Goal: Find specific page/section: Find specific page/section

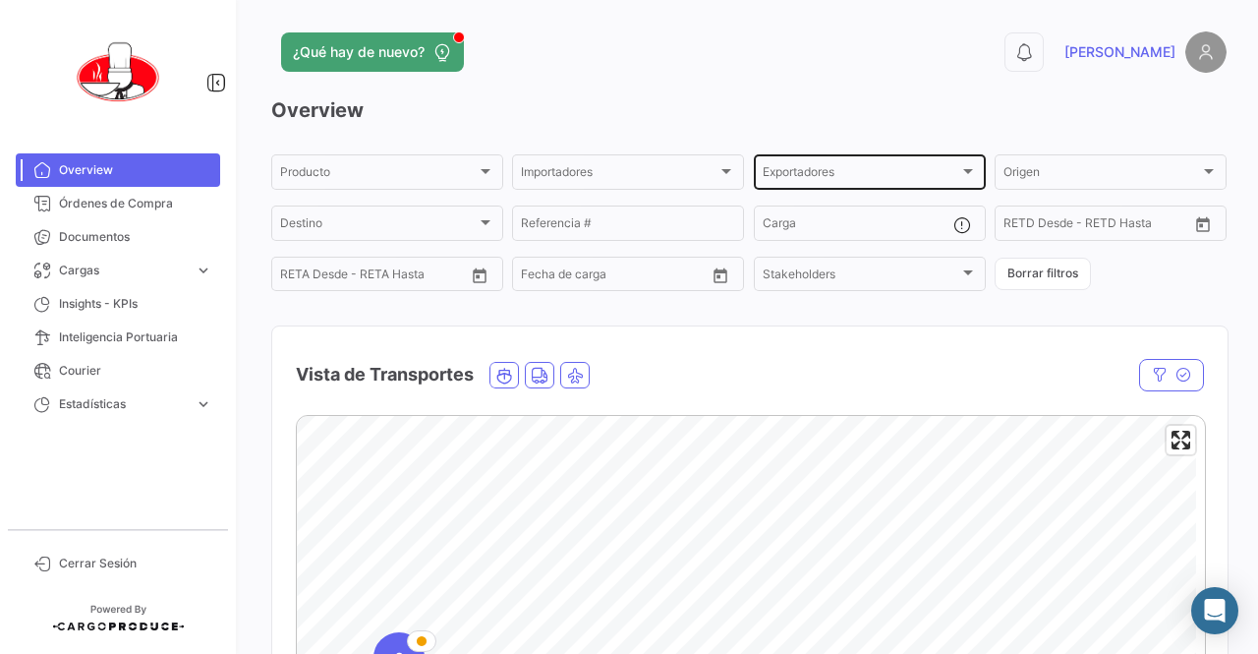
click at [854, 161] on div "Exportadores Exportadores" at bounding box center [870, 170] width 214 height 38
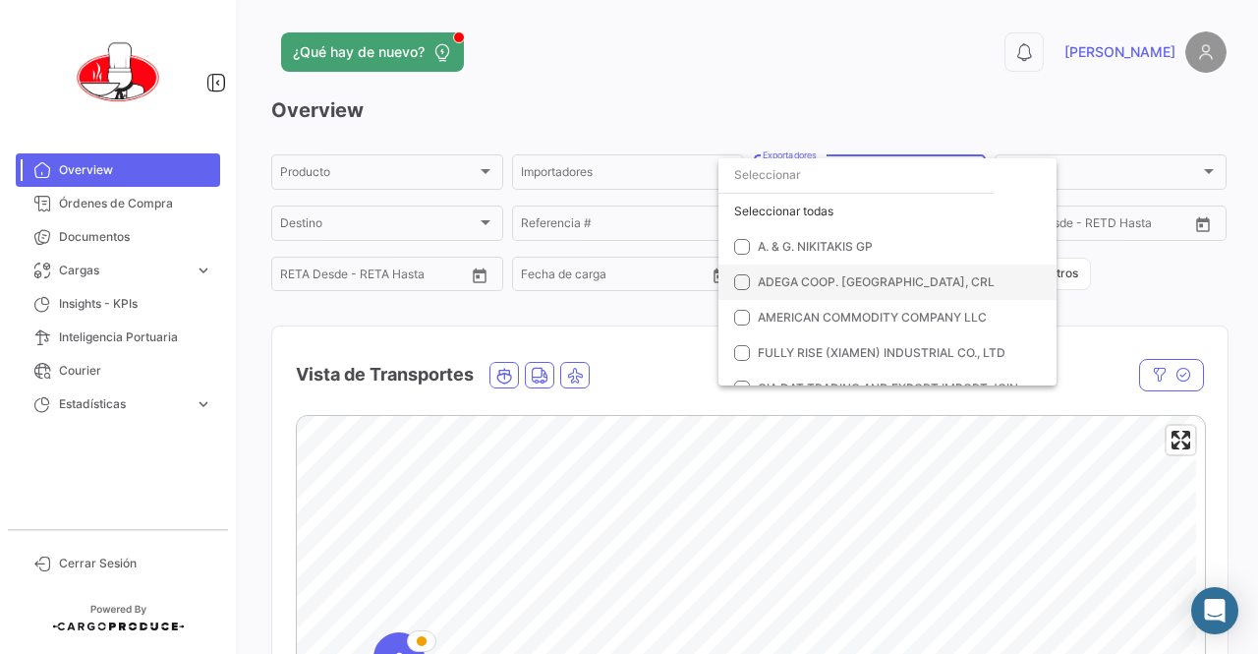
click at [743, 285] on mat-pseudo-checkbox at bounding box center [742, 282] width 16 height 16
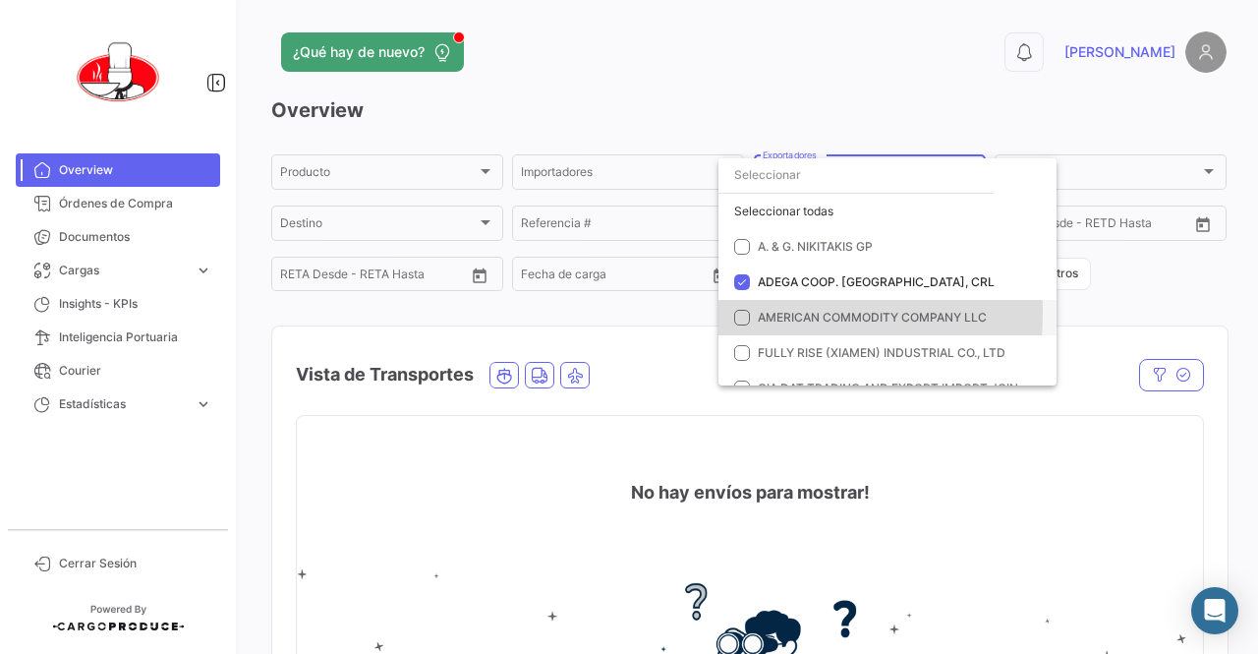
click at [735, 313] on mat-pseudo-checkbox at bounding box center [742, 318] width 16 height 16
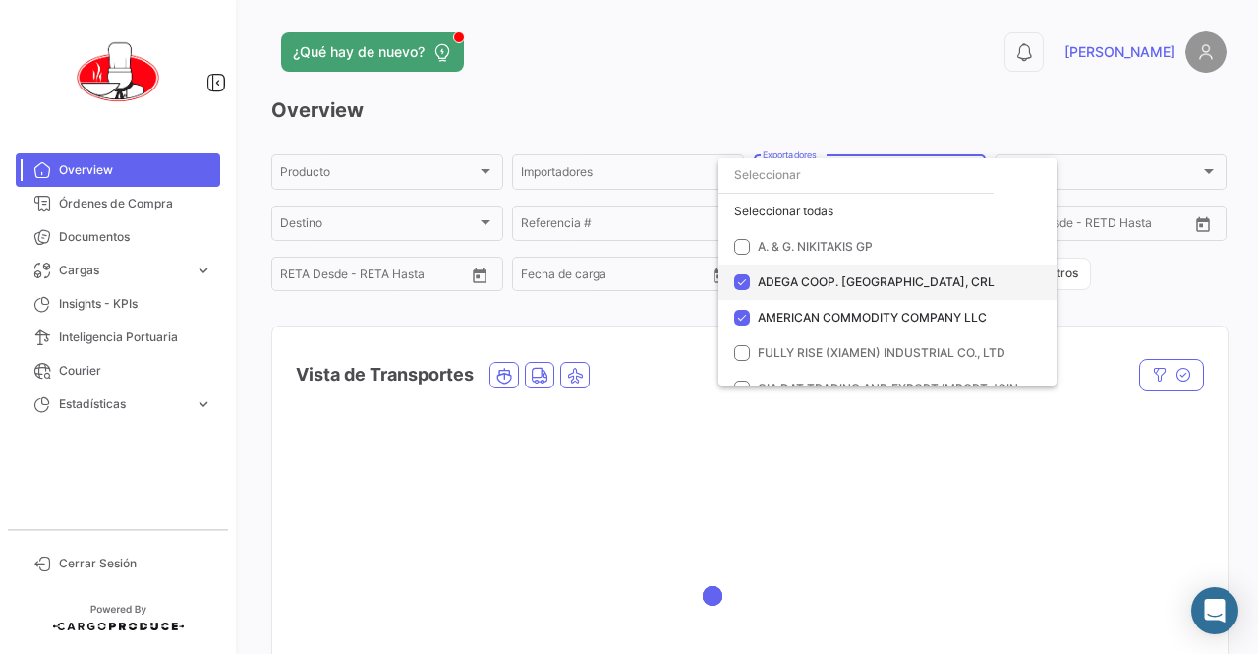
click at [741, 280] on mat-pseudo-checkbox at bounding box center [742, 282] width 16 height 16
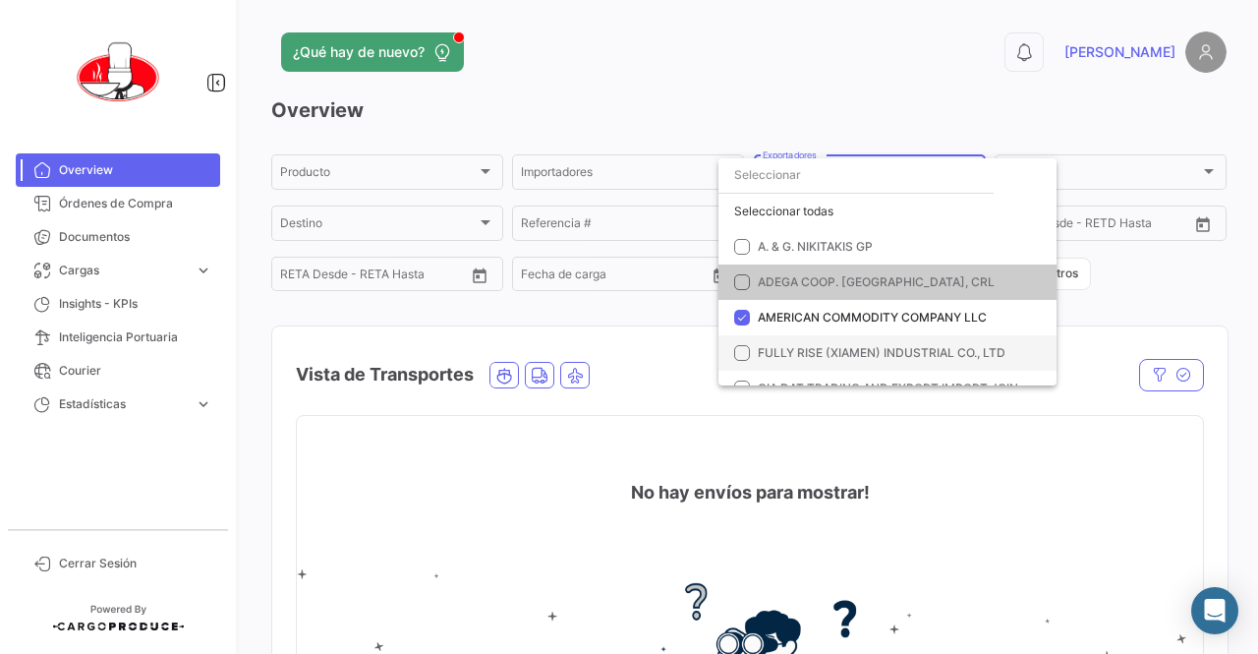
click at [747, 361] on mat-option "FULLY RISE (XIAMEN) INDUSTRIAL CO., LTD" at bounding box center [888, 352] width 338 height 35
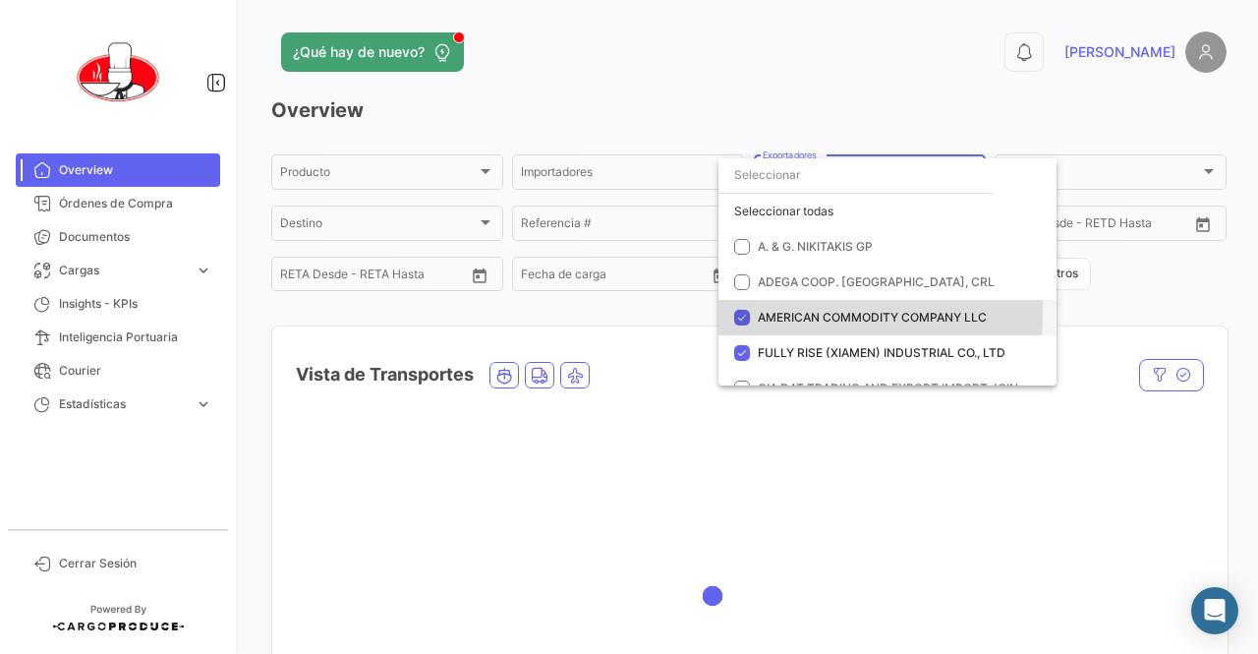
click at [745, 310] on mat-pseudo-checkbox at bounding box center [742, 318] width 16 height 16
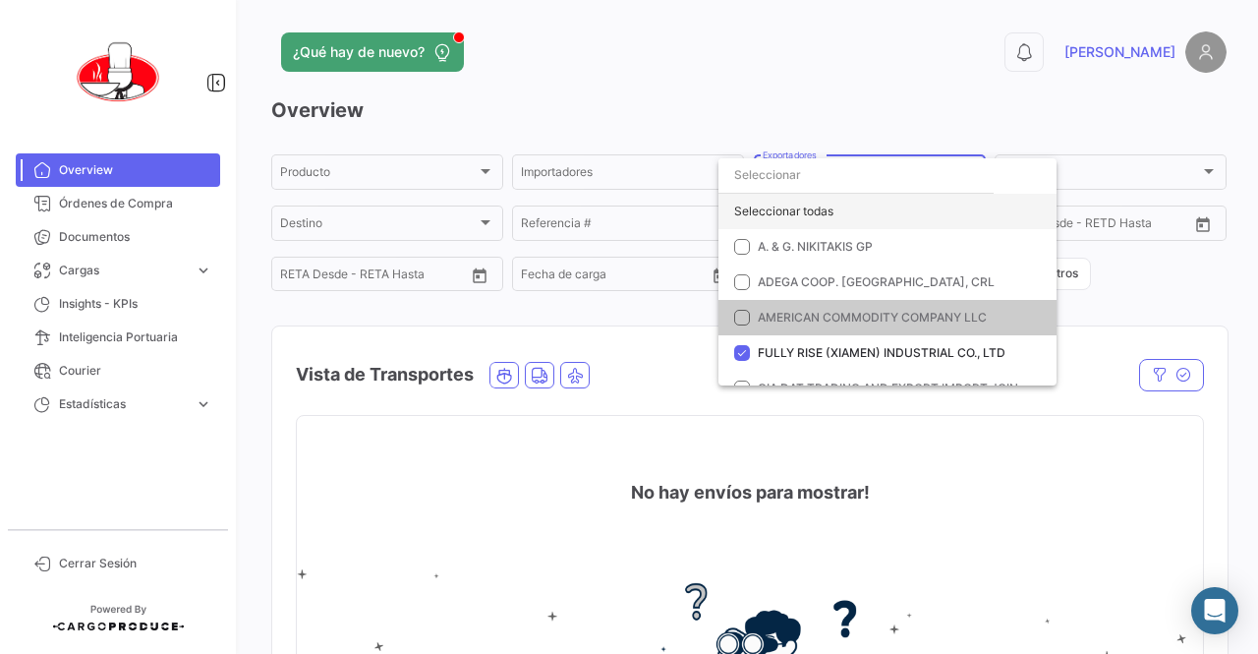
click at [784, 209] on div "Seleccionar todas" at bounding box center [888, 211] width 338 height 35
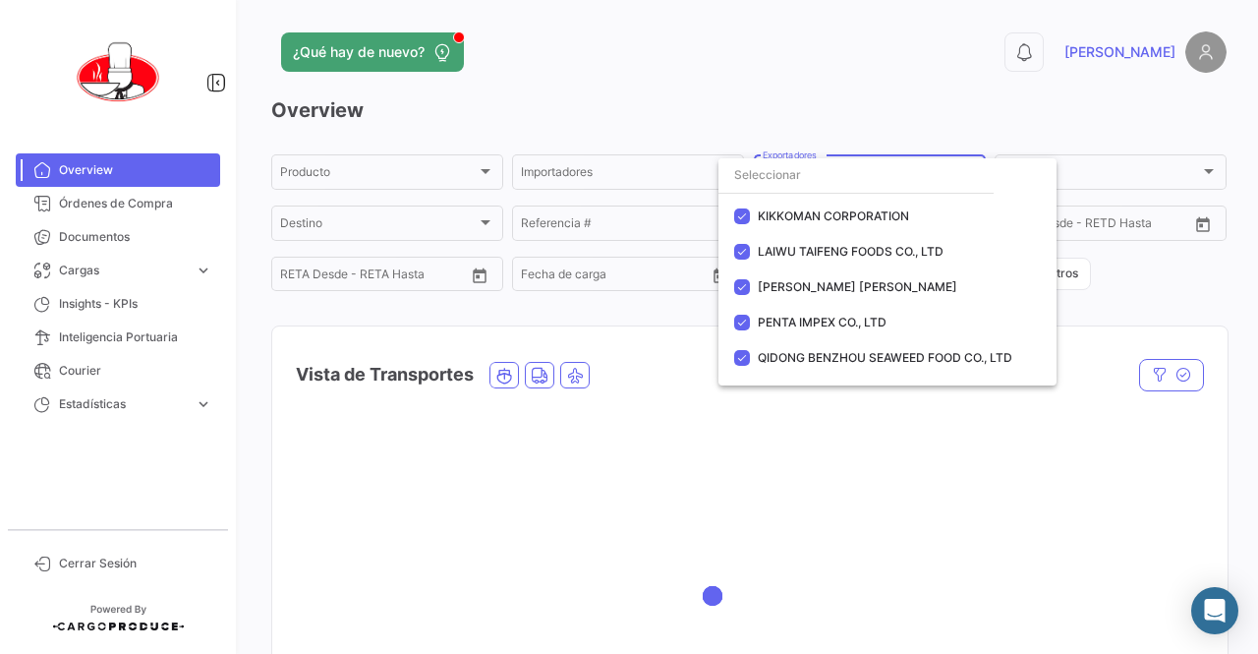
scroll to position [383, 0]
click at [1018, 533] on div at bounding box center [629, 327] width 1258 height 654
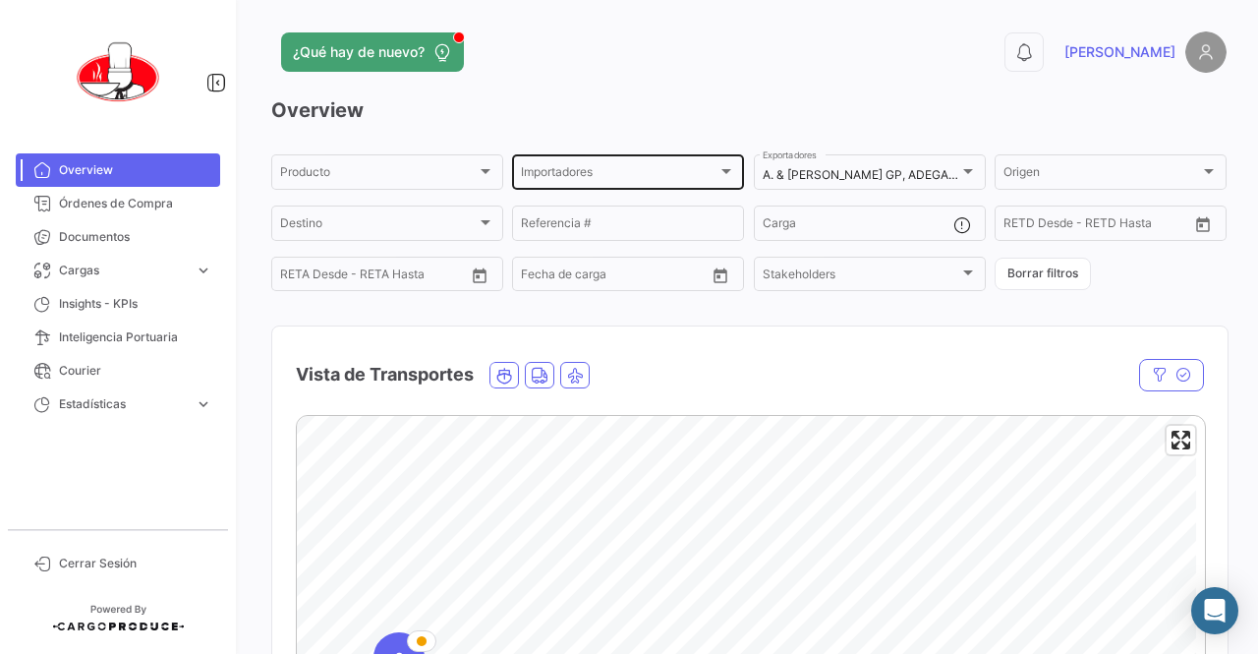
click at [668, 178] on div "Importadores" at bounding box center [619, 175] width 197 height 14
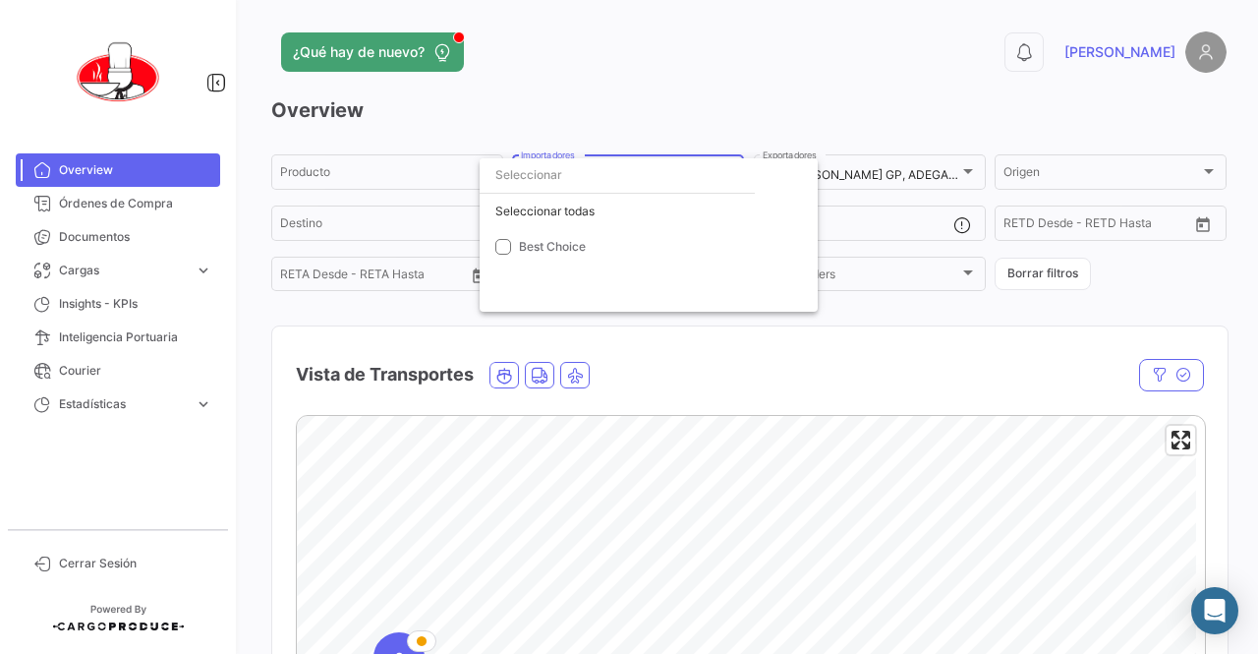
click at [699, 109] on div at bounding box center [629, 327] width 1258 height 654
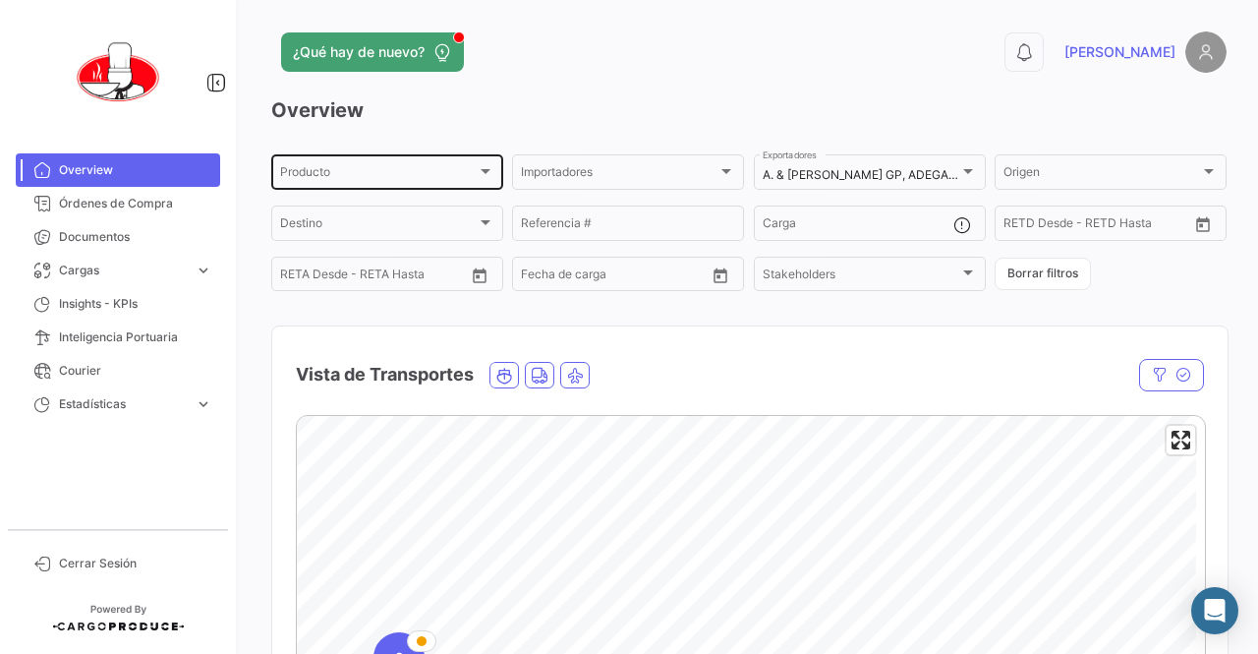
click at [459, 168] on div "Producto Producto" at bounding box center [387, 170] width 214 height 38
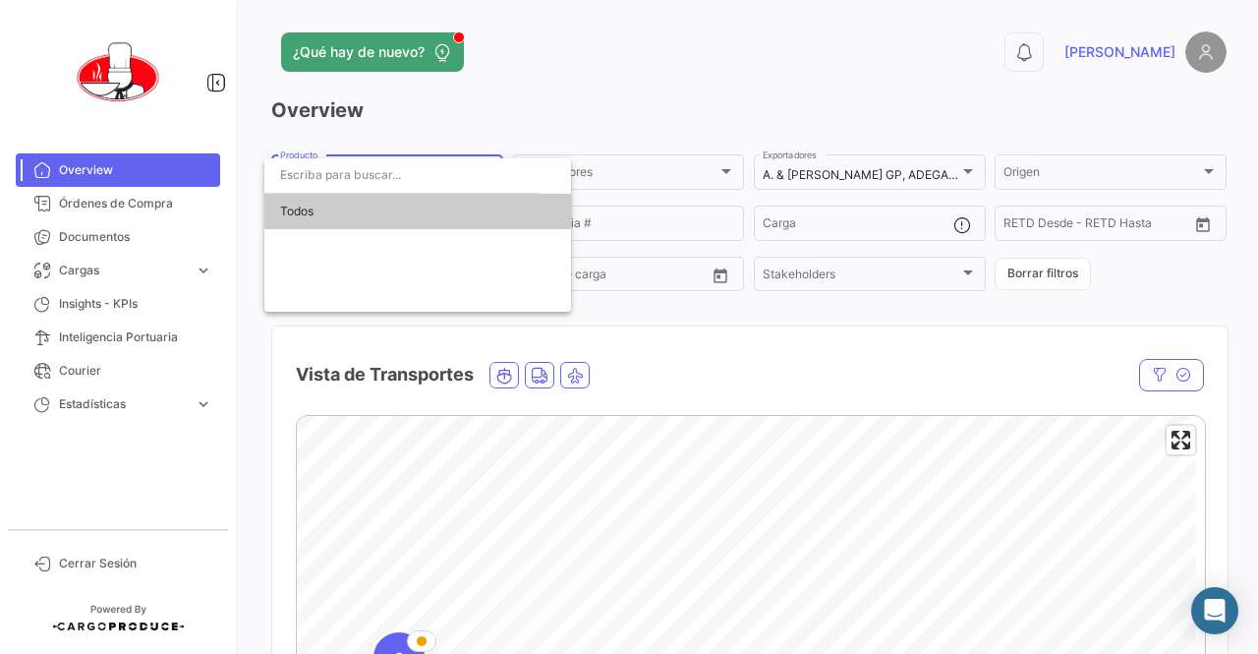
drag, startPoint x: 590, startPoint y: 85, endPoint x: 595, endPoint y: 96, distance: 12.8
click at [591, 86] on div at bounding box center [629, 327] width 1258 height 654
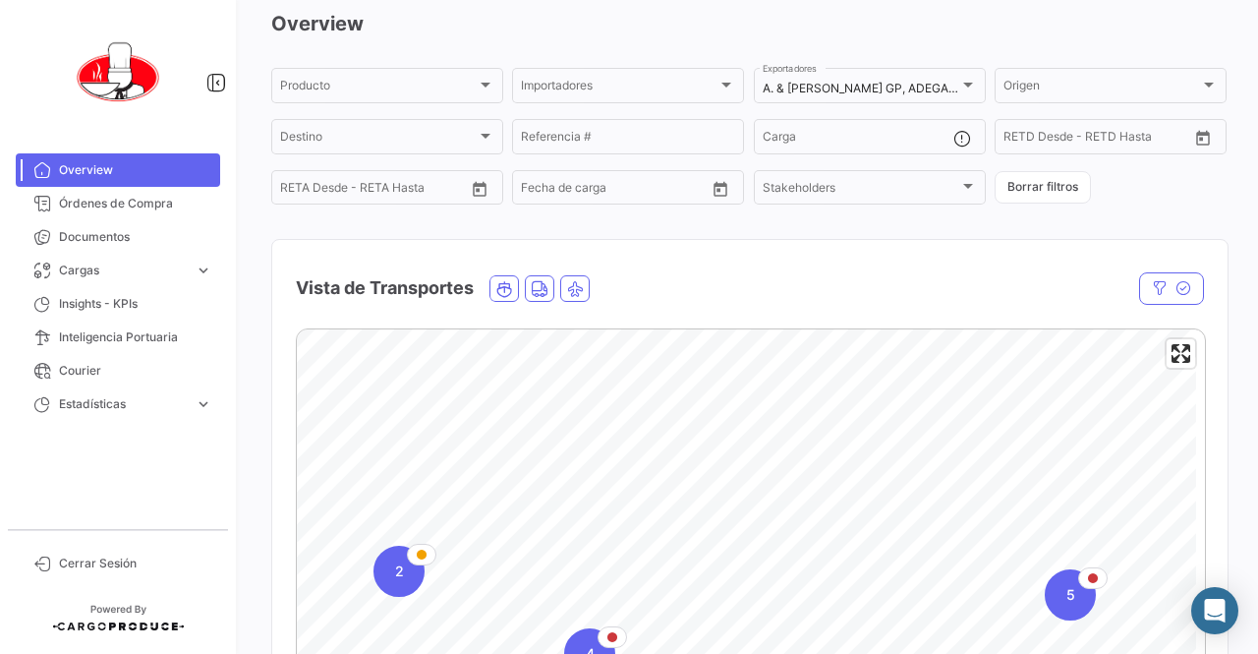
scroll to position [0, 0]
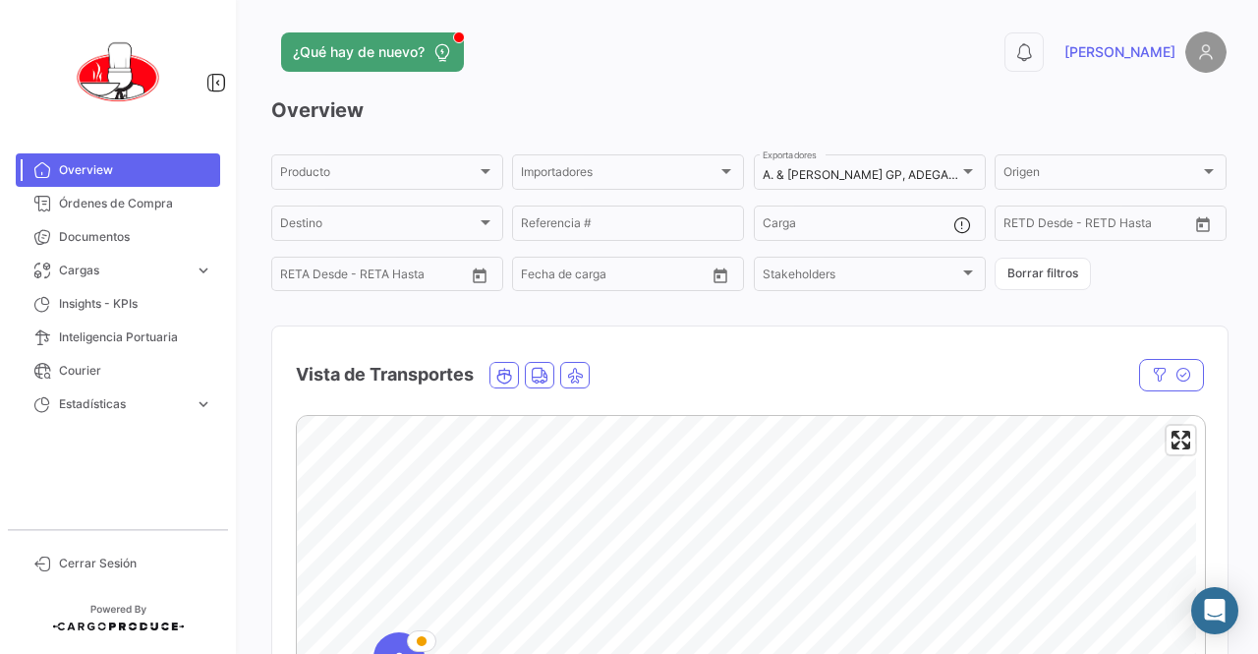
click at [133, 161] on span "Overview" at bounding box center [135, 170] width 153 height 18
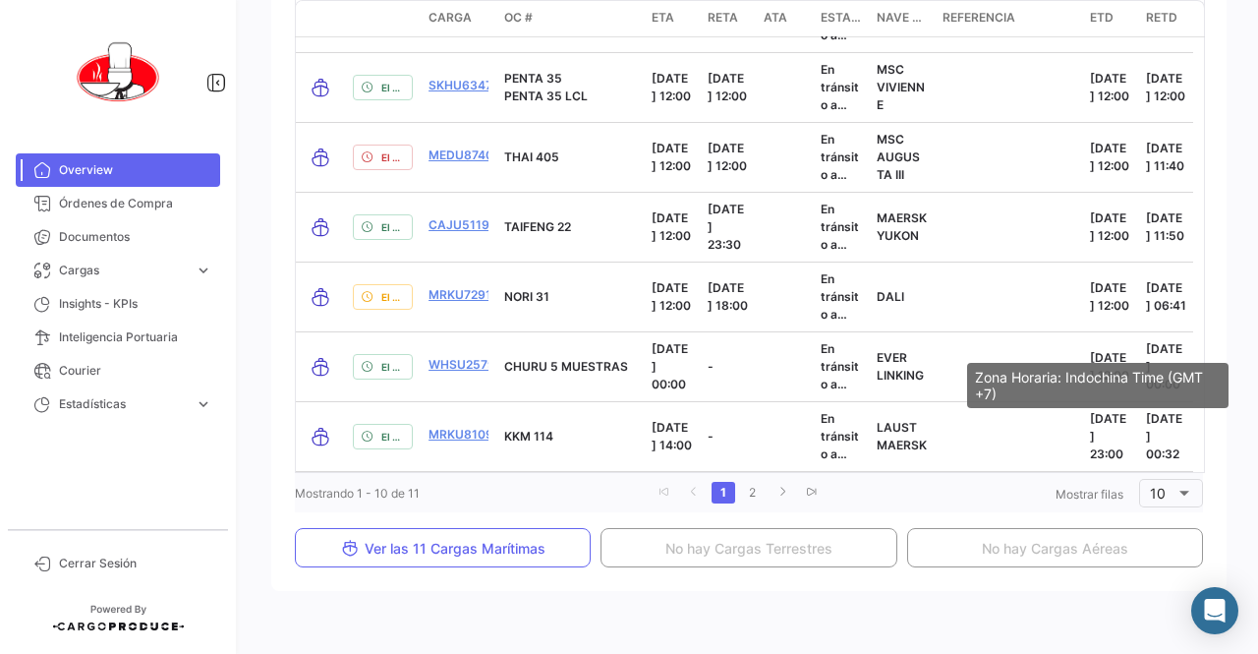
scroll to position [3306, 0]
